Goal: Communication & Community: Share content

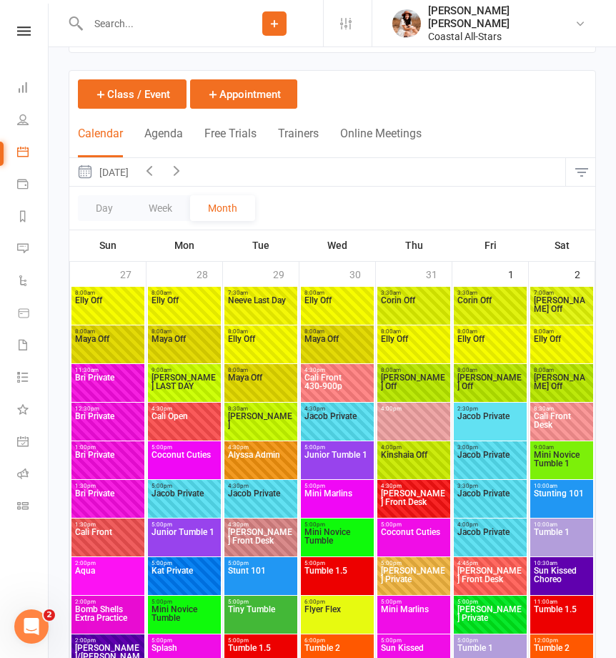
scroll to position [242, 0]
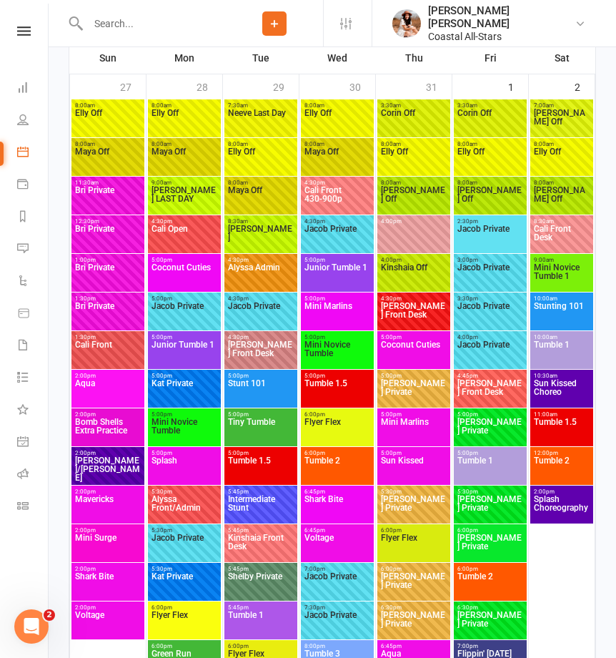
click at [142, 32] on div at bounding box center [147, 23] width 157 height 46
click at [147, 26] on input "text" at bounding box center [155, 24] width 142 height 20
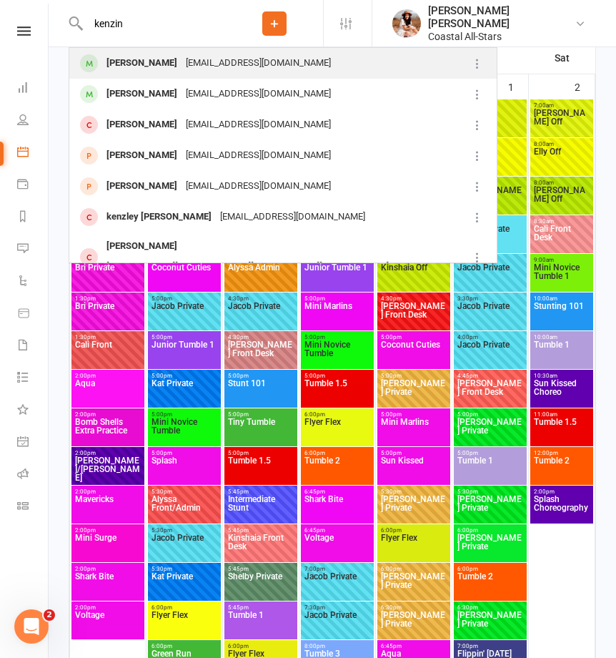
type input "kenzin"
click at [248, 54] on div "cait.mccarthy523@gmail.com" at bounding box center [259, 63] width 154 height 21
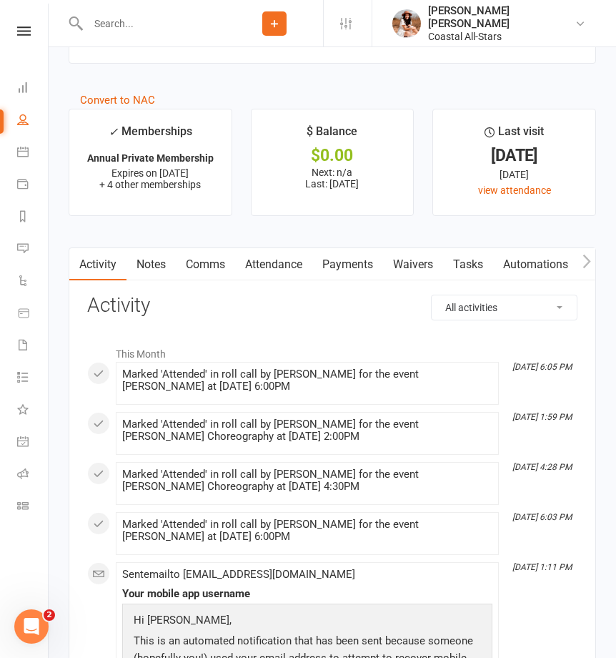
scroll to position [2113, 0]
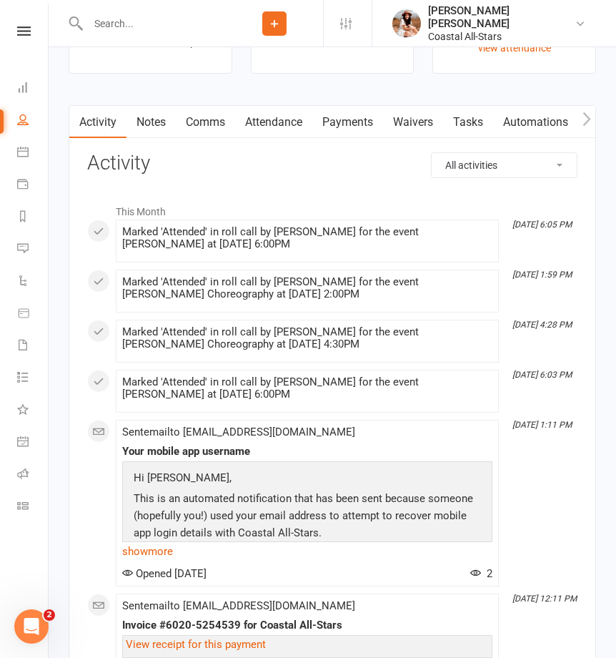
click at [288, 125] on link "Attendance" at bounding box center [273, 122] width 77 height 33
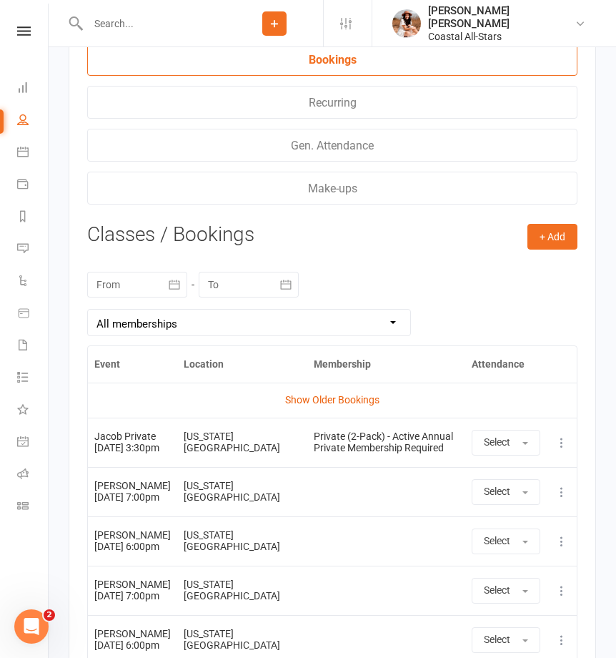
scroll to position [2657, 0]
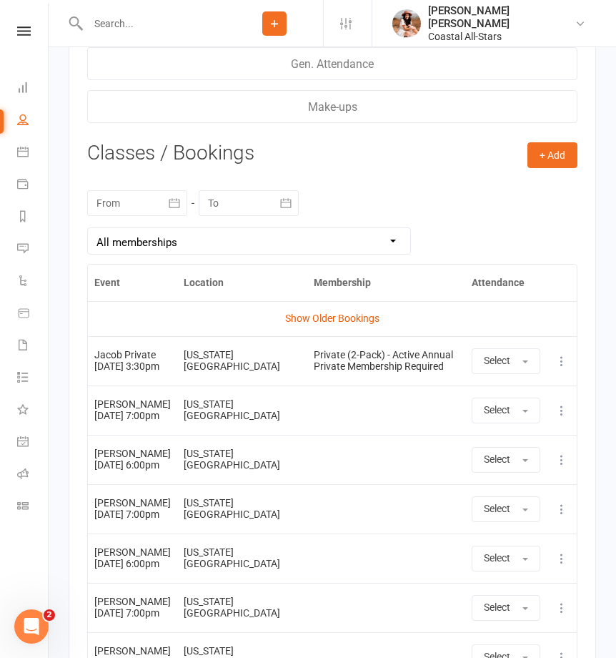
drag, startPoint x: 132, startPoint y: 371, endPoint x: 93, endPoint y: 337, distance: 52.2
click at [93, 337] on td "Jacob Private 12 Aug 2025 3:30pm" at bounding box center [132, 360] width 89 height 49
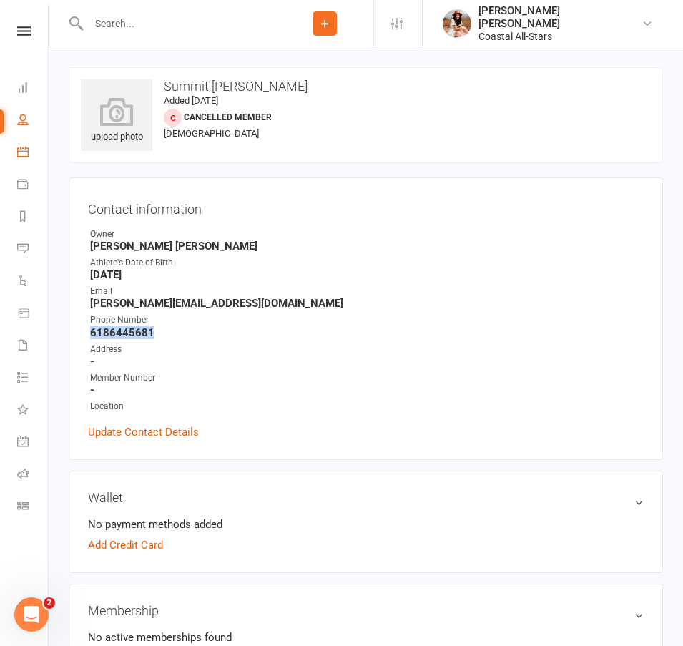
click at [29, 154] on link "Calendar" at bounding box center [33, 153] width 32 height 32
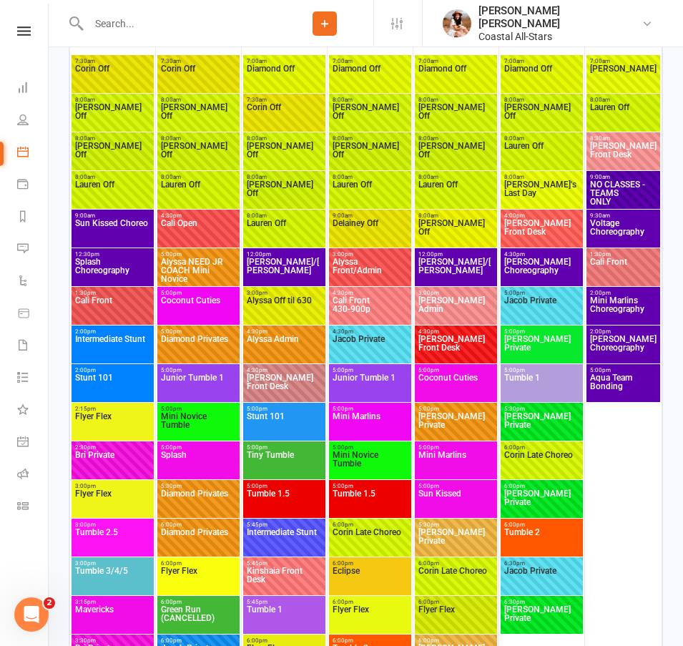
scroll to position [1811, 0]
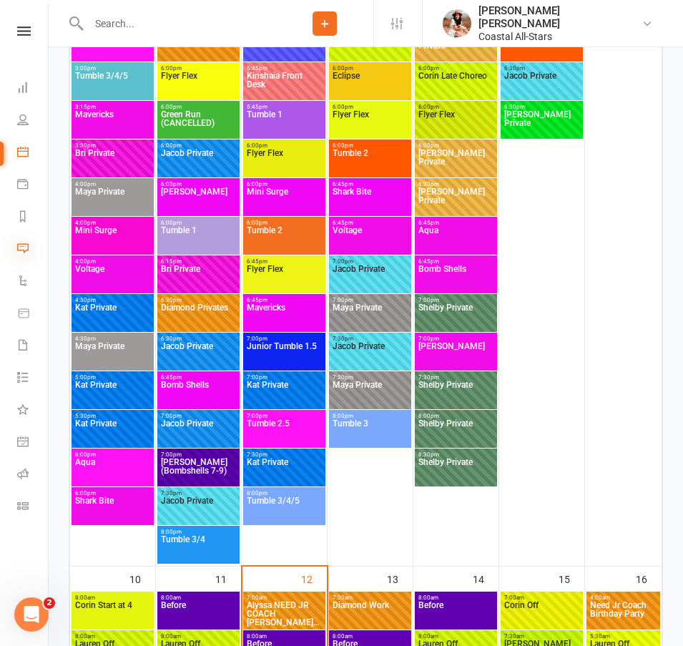
click at [24, 246] on icon at bounding box center [22, 247] width 11 height 11
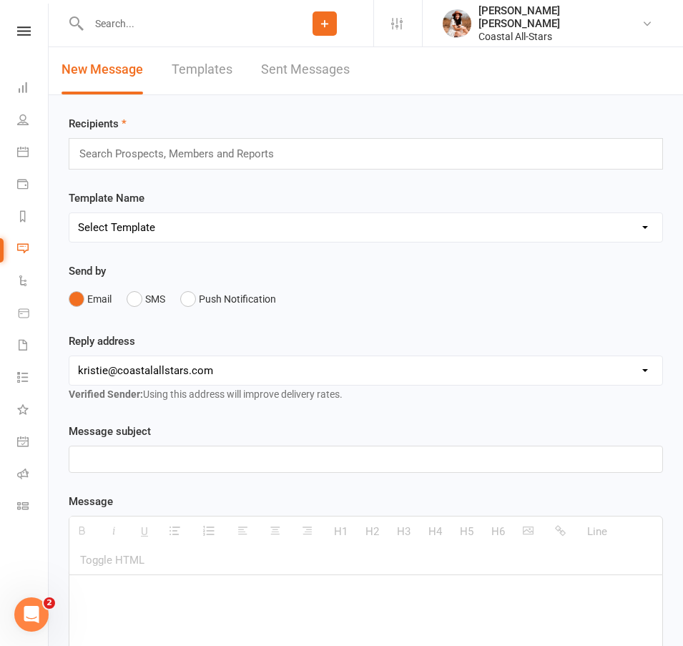
scroll to position [12, 0]
click at [24, 129] on link "People" at bounding box center [33, 121] width 32 height 32
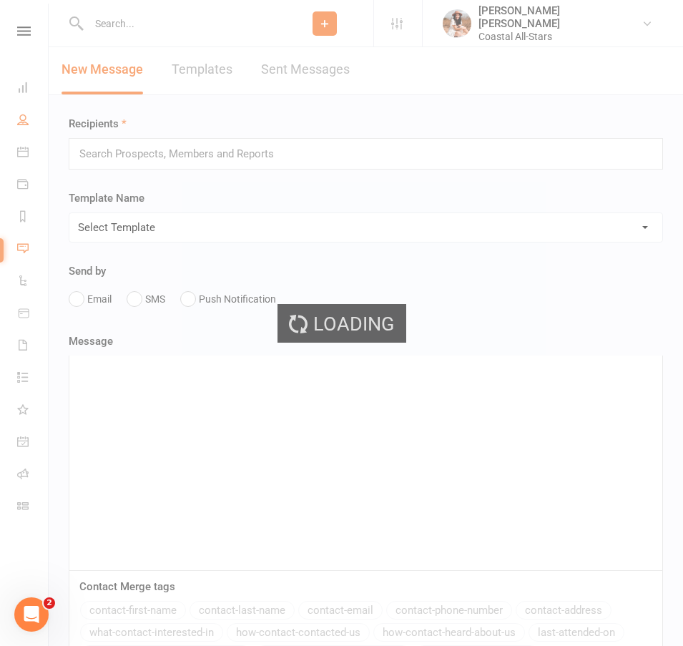
select select "100"
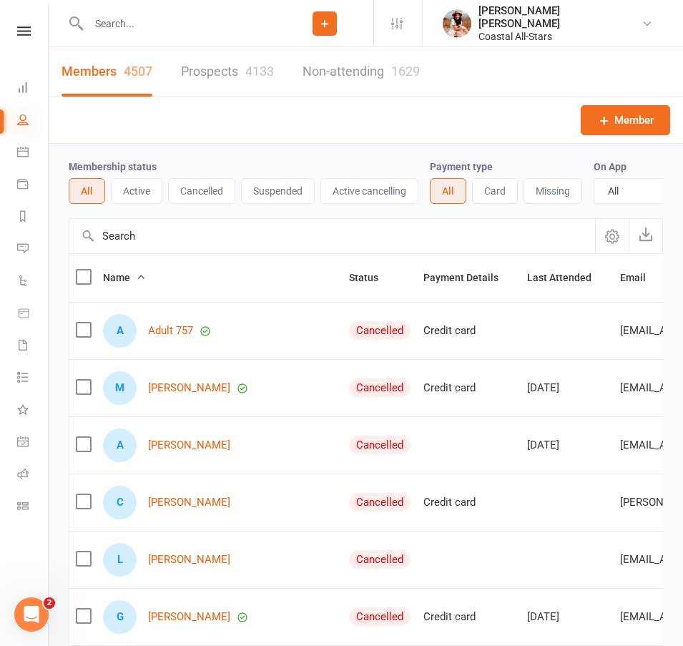
click at [27, 118] on icon at bounding box center [22, 119] width 11 height 11
click at [19, 154] on icon at bounding box center [22, 151] width 11 height 11
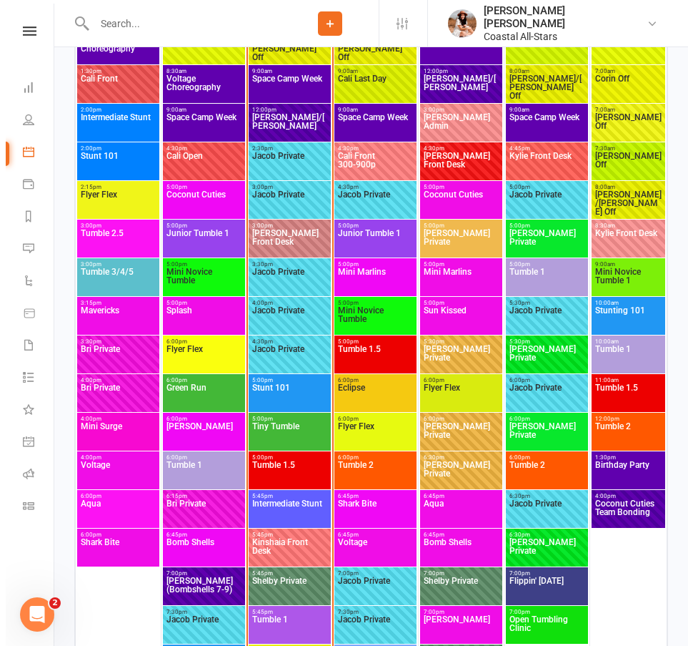
scroll to position [2419, 0]
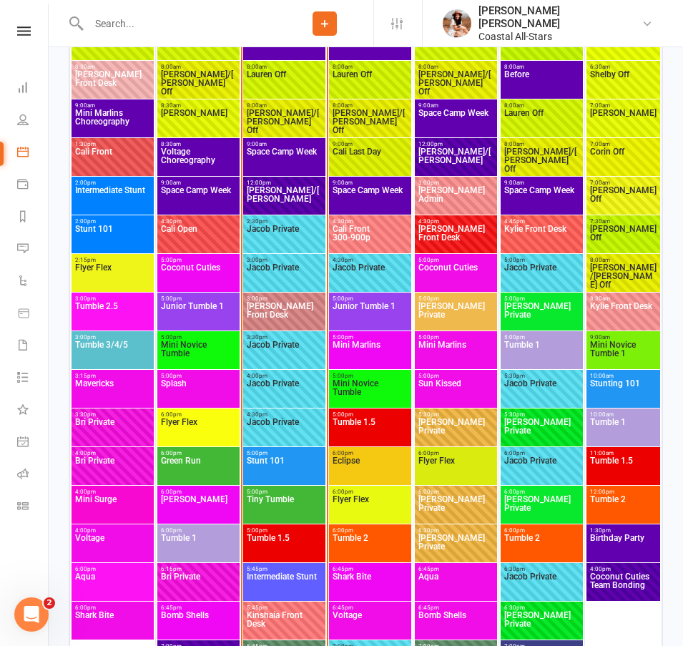
click at [298, 160] on span "Space Camp Week" at bounding box center [284, 160] width 76 height 26
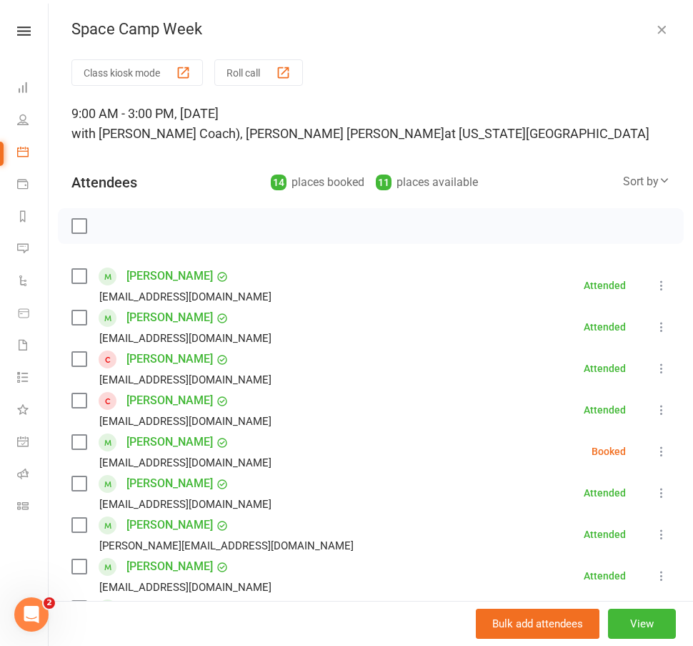
click at [79, 229] on label at bounding box center [78, 226] width 14 height 14
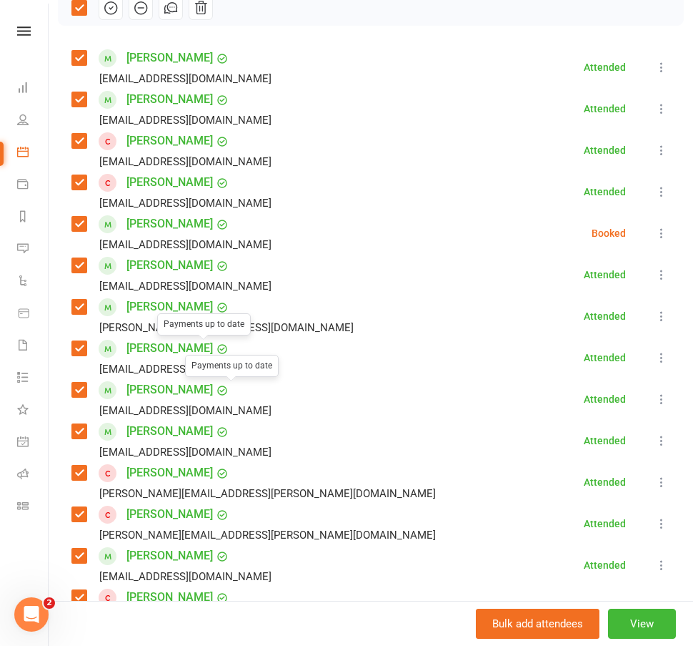
scroll to position [0, 0]
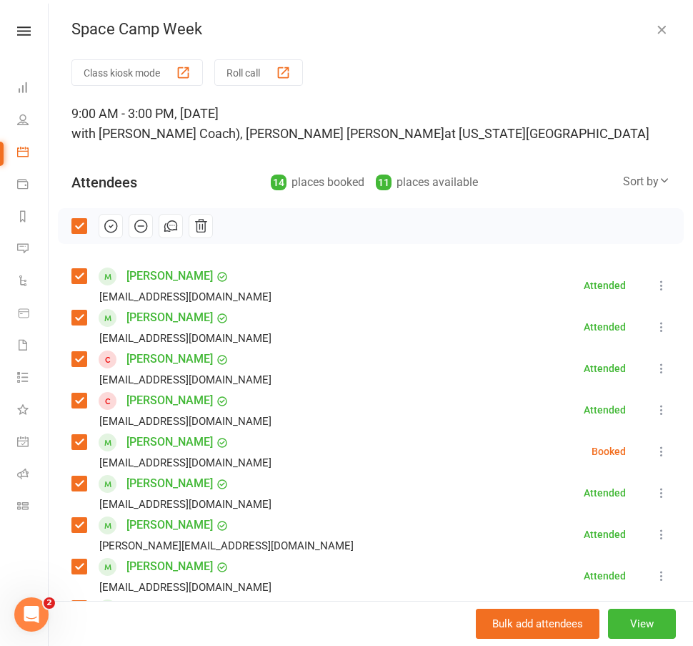
click at [167, 226] on icon "button" at bounding box center [171, 225] width 9 height 9
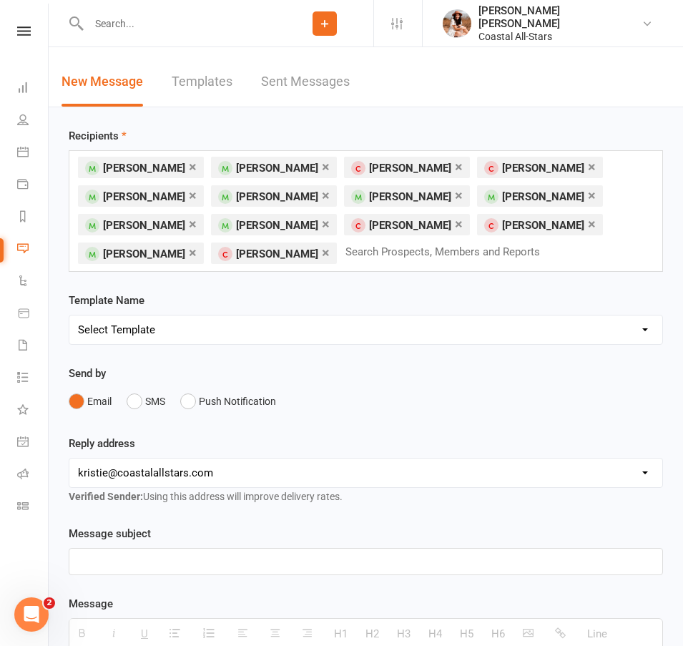
click at [189, 169] on link "×" at bounding box center [193, 166] width 8 height 23
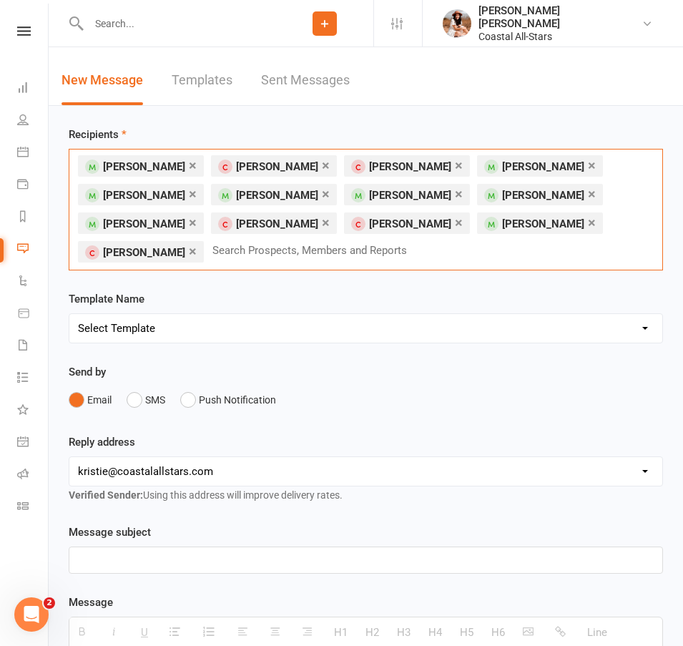
scroll to position [126, 0]
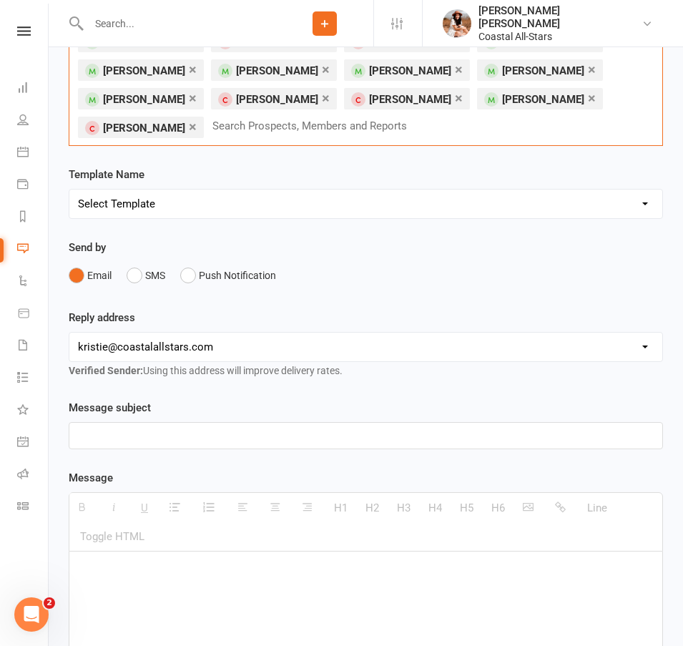
click at [168, 340] on select "[EMAIL_ADDRESS][DOMAIN_NAME] [EMAIL_ADDRESS][DOMAIN_NAME] [PERSON_NAME][EMAIL_A…" at bounding box center [365, 346] width 593 height 29
select select "5"
click at [69, 332] on select "[EMAIL_ADDRESS][DOMAIN_NAME] [EMAIL_ADDRESS][DOMAIN_NAME] [PERSON_NAME][EMAIL_A…" at bounding box center [365, 346] width 593 height 29
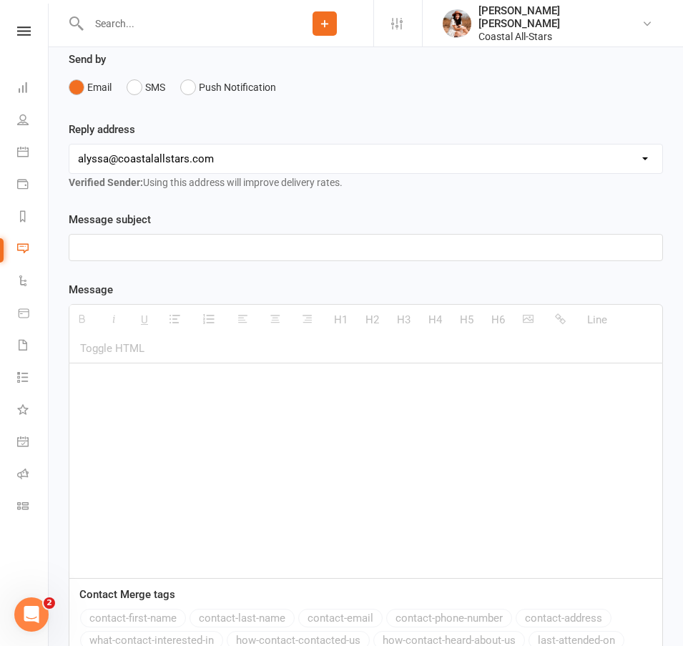
scroll to position [601, 0]
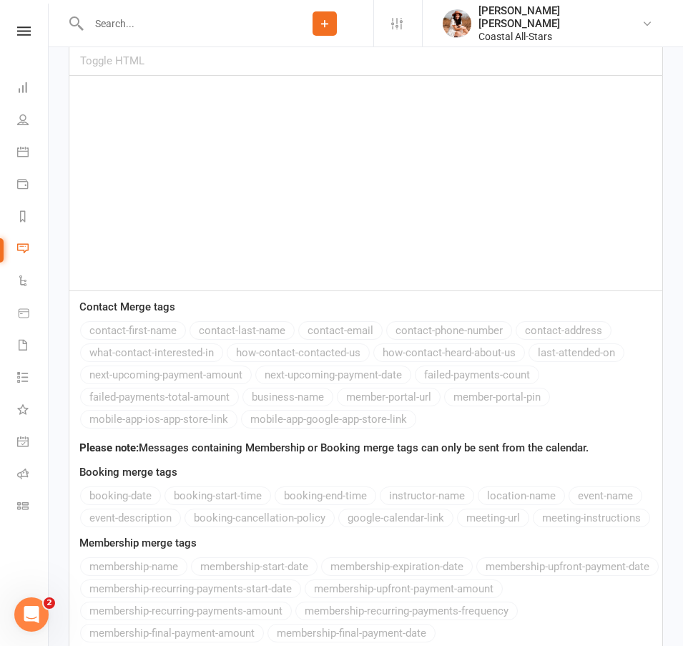
click at [137, 136] on div at bounding box center [365, 183] width 593 height 214
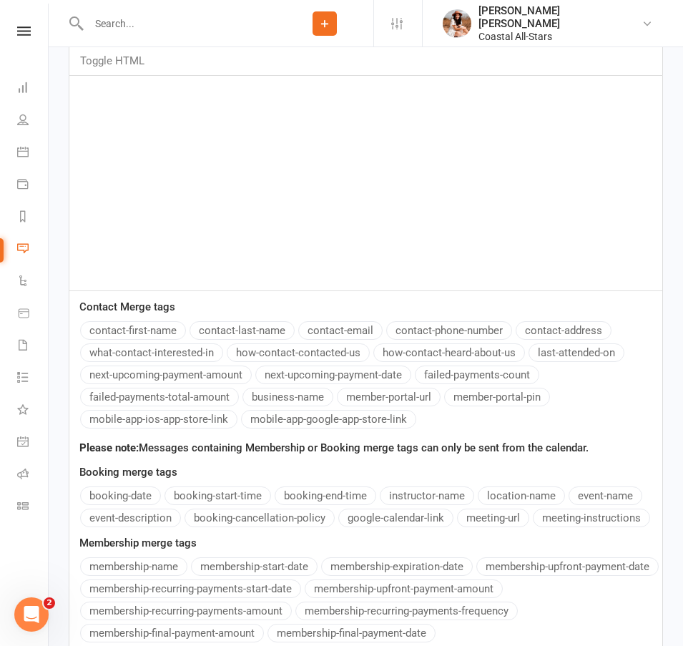
paste div
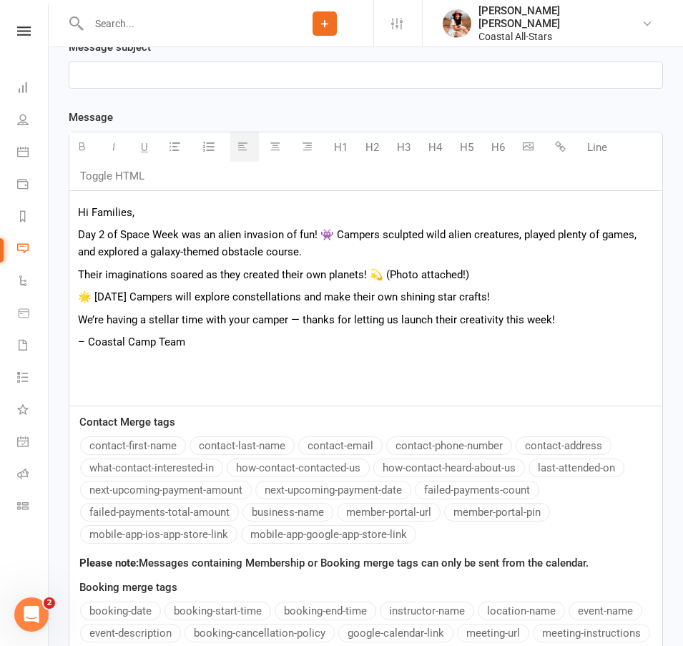
scroll to position [459, 0]
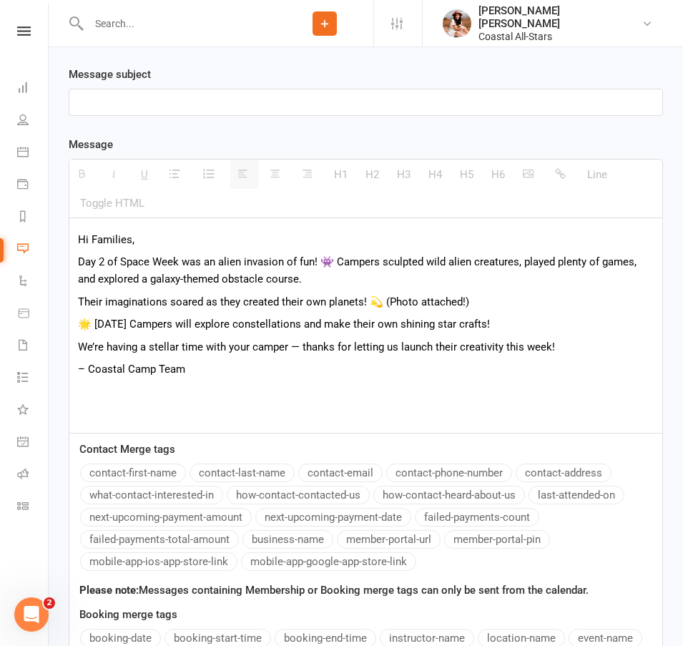
click at [157, 99] on p at bounding box center [365, 102] width 575 height 17
paste div
click at [171, 104] on p "pace Week Day 2 — Our Alien Artists Have Landed!" at bounding box center [365, 102] width 575 height 17
click at [312, 258] on p "Day 2 of Space Week was an alien invasion of fun! 👾 Campers sculpted wild alien…" at bounding box center [365, 270] width 575 height 34
drag, startPoint x: 257, startPoint y: 372, endPoint x: 87, endPoint y: 226, distance: 224.1
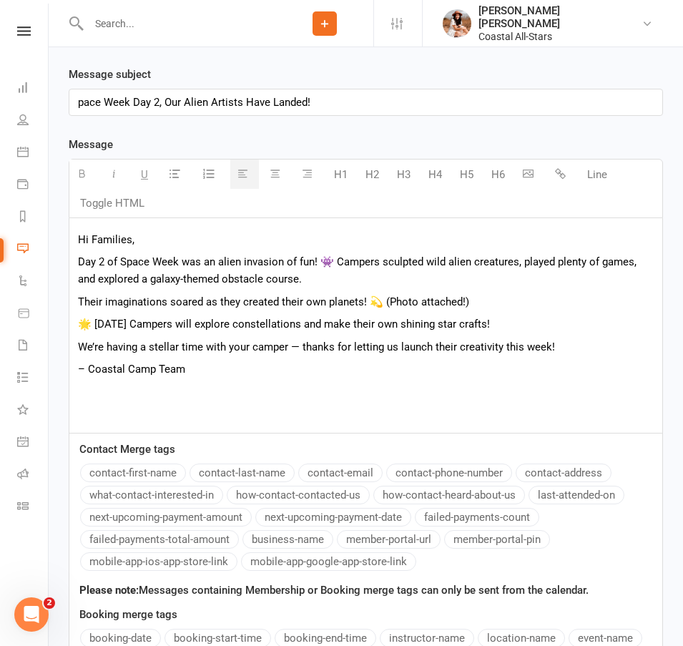
click at [87, 226] on div "Hi Families, Day 2 of Space Week was an alien invasion of fun! 👾 Campers sculpt…" at bounding box center [365, 325] width 593 height 214
